Goal: Transaction & Acquisition: Book appointment/travel/reservation

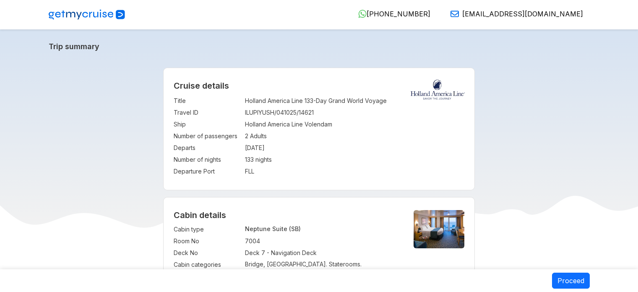
select select "*"
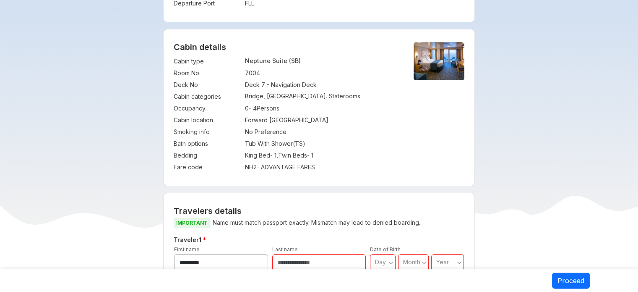
scroll to position [252, 0]
